Goal: Find specific page/section

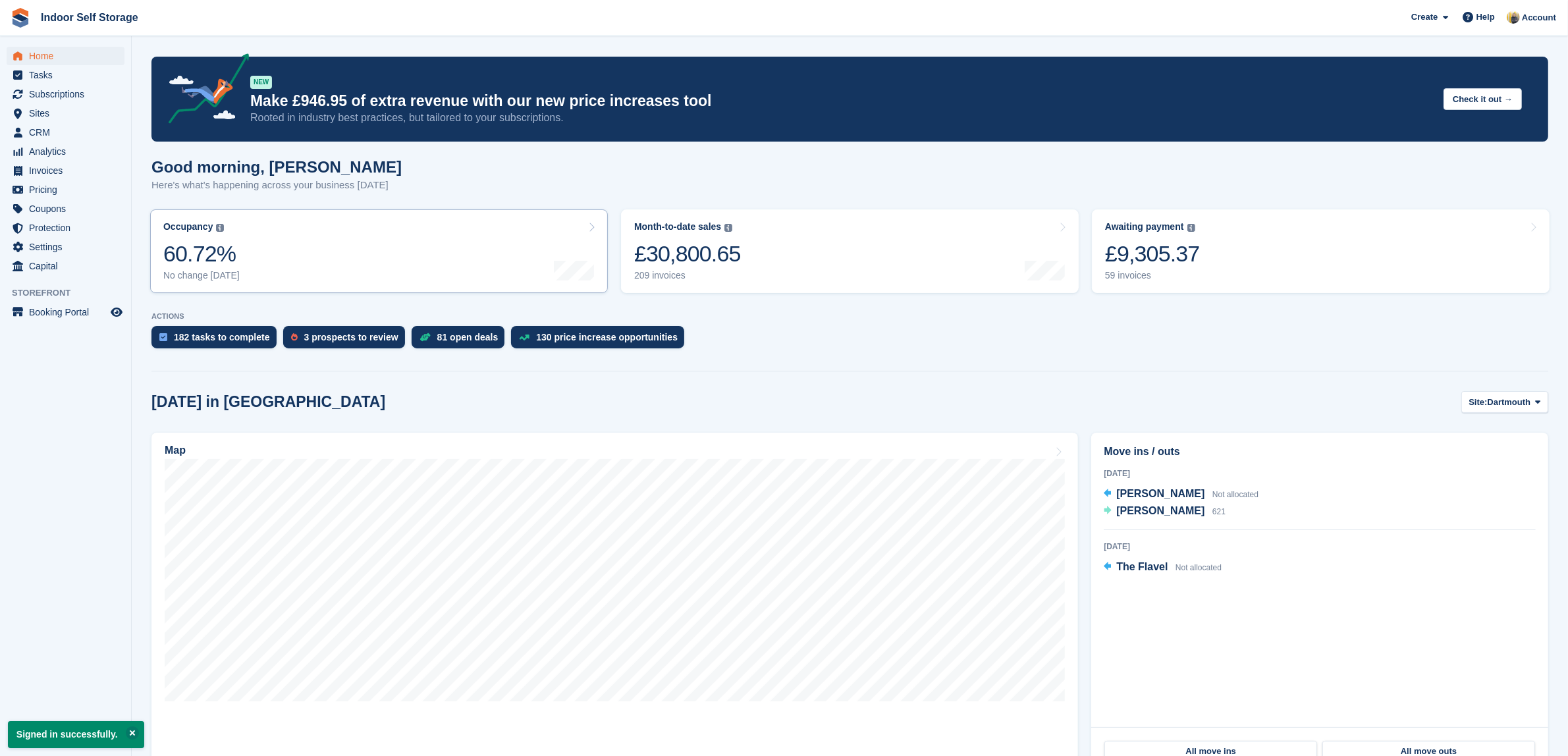
click at [244, 231] on link "Occupancy The percentage of all currently allocated units in terms of area. Inc…" at bounding box center [379, 251] width 458 height 83
click at [281, 240] on link "Occupancy The percentage of all currently allocated units in terms of area. Inc…" at bounding box center [379, 251] width 458 height 83
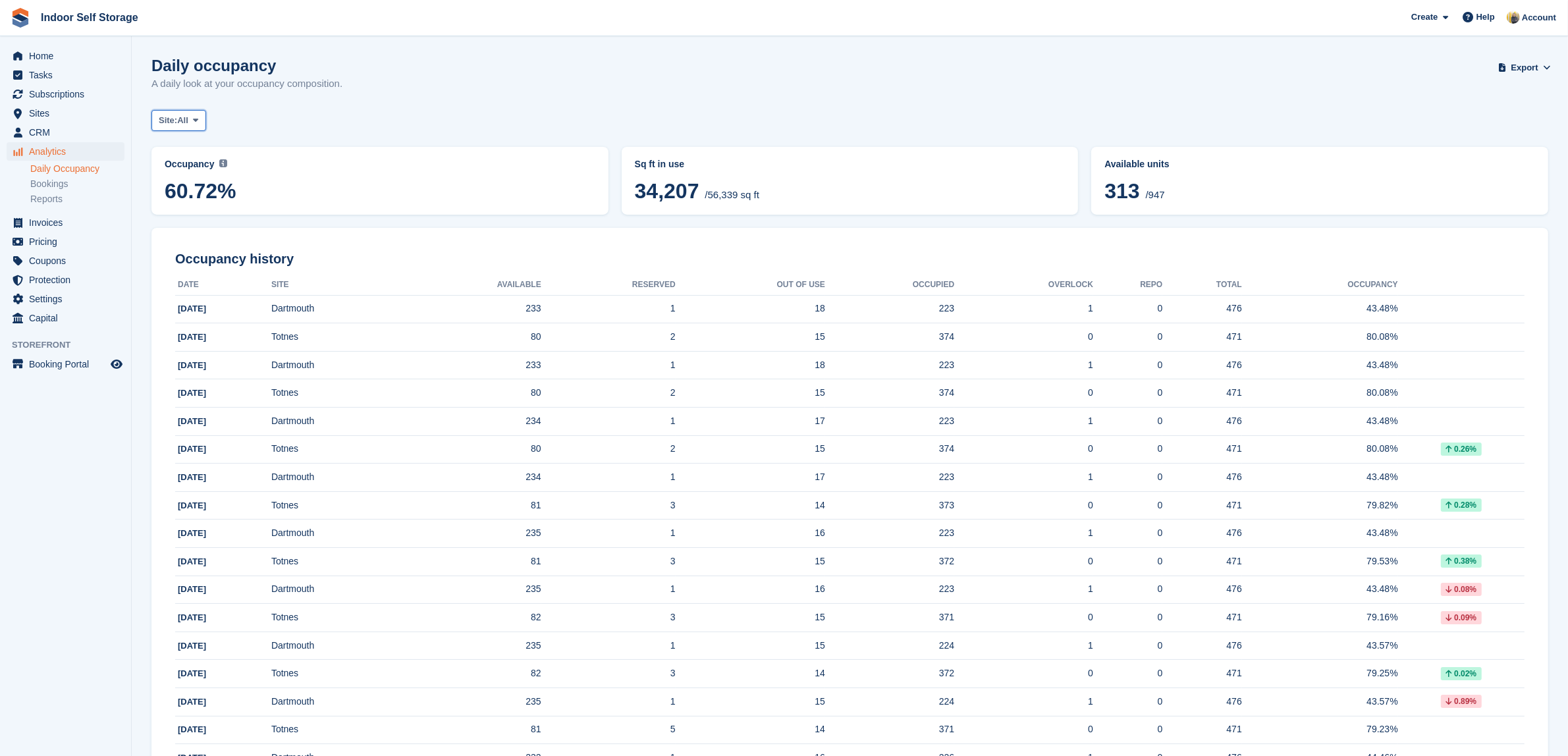
click at [189, 119] on span "All" at bounding box center [183, 121] width 11 height 13
click at [15, 157] on li "Analytics Analytics" at bounding box center [66, 151] width 131 height 19
click at [27, 169] on div "Analytics Analytics Analytics Daily Occupancy Bookings Reports Daily Occupancy …" at bounding box center [66, 178] width 131 height 71
